Goal: Task Accomplishment & Management: Complete application form

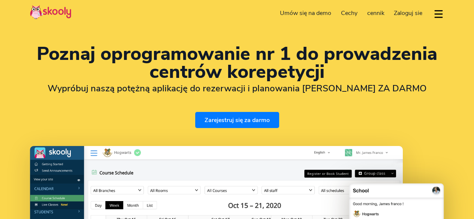
select select "pl"
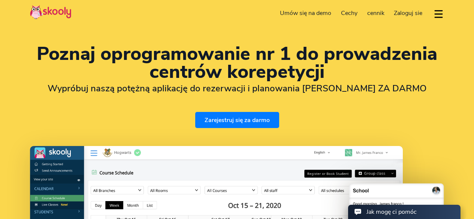
select select "48"
select select "[GEOGRAPHIC_DATA]"
select select "Europe/Warsaw"
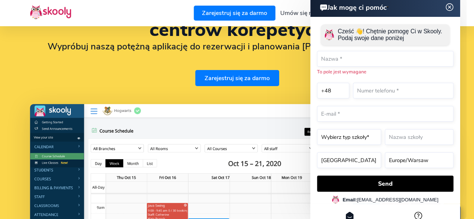
scroll to position [105, 0]
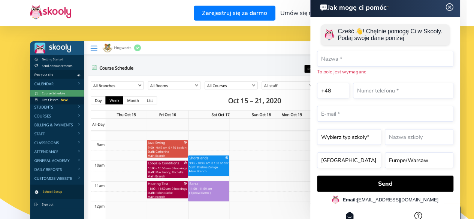
click at [449, 7] on img at bounding box center [449, 7] width 14 height 9
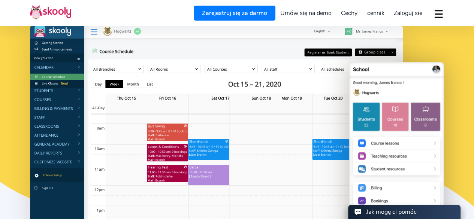
scroll to position [124, 0]
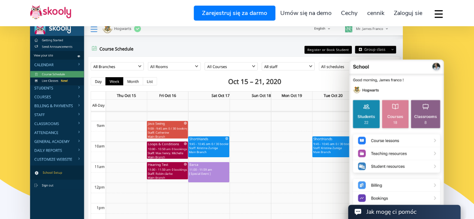
click at [213, 142] on img at bounding box center [216, 125] width 372 height 207
click at [55, 72] on img at bounding box center [216, 125] width 372 height 207
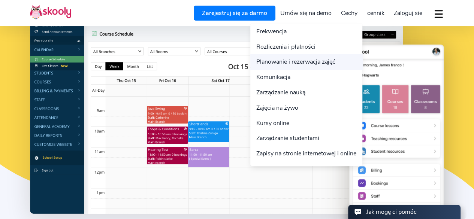
click at [304, 63] on link "Planowanie i rezerwacja zajęć" at bounding box center [306, 61] width 112 height 15
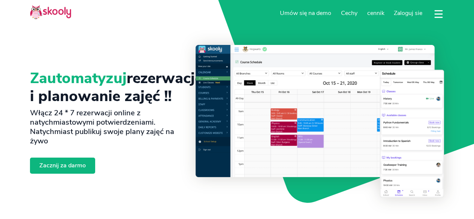
select select "pl"
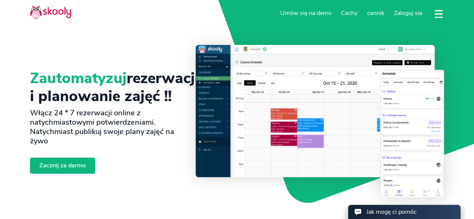
select select "48"
select select "[GEOGRAPHIC_DATA]"
select select "Europe/Warsaw"
click at [374, 10] on span "cennik" at bounding box center [375, 13] width 17 height 8
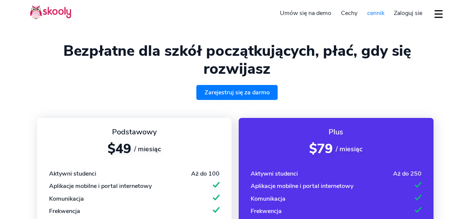
select select "pl"
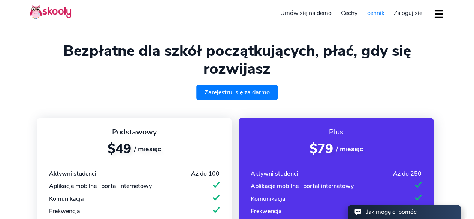
select select "48"
select select "[GEOGRAPHIC_DATA]"
select select "Europe/Warsaw"
click at [354, 78] on div "Bezpłatne dla szkół początkujących, płać, gdy się rozwijasz Zarejestruj się za …" at bounding box center [237, 71] width 414 height 58
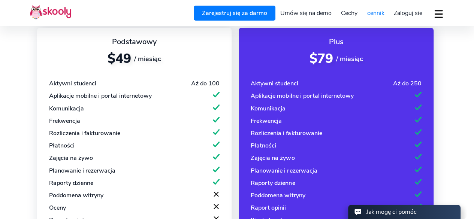
scroll to position [90, 0]
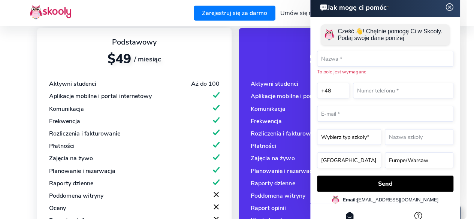
click at [449, 6] on img at bounding box center [449, 7] width 14 height 9
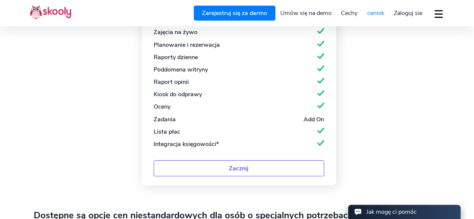
scroll to position [509, 0]
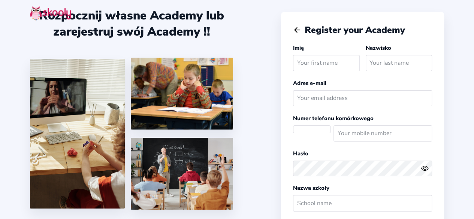
select select
select select "Europe/Warsaw"
select select "PLN zł"
select select "PL"
